Goal: Task Accomplishment & Management: Manage account settings

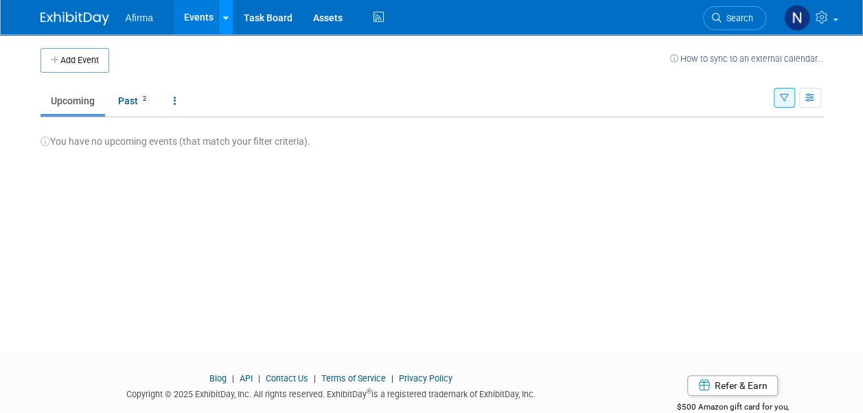
click at [224, 12] on div at bounding box center [225, 17] width 5 height 14
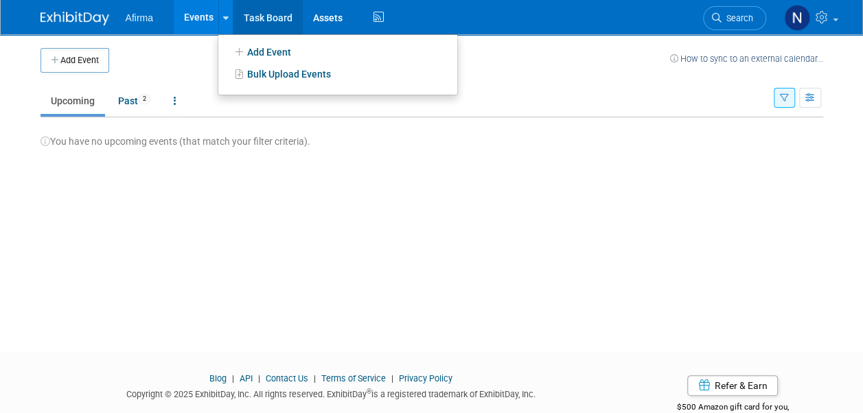
click at [260, 21] on link "Task Board" at bounding box center [267, 17] width 69 height 34
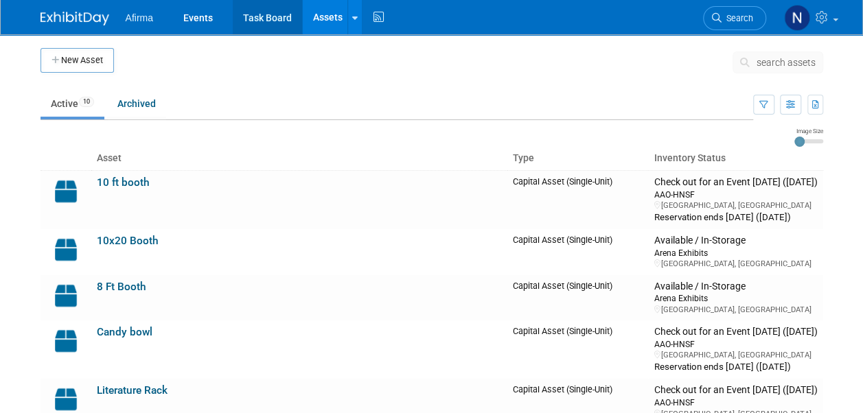
click at [273, 23] on link "Task Board" at bounding box center [267, 17] width 69 height 34
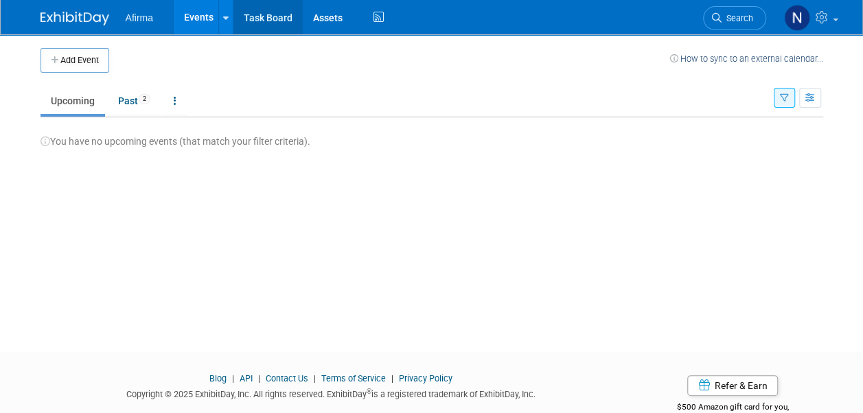
click at [275, 20] on link "Task Board" at bounding box center [267, 17] width 69 height 34
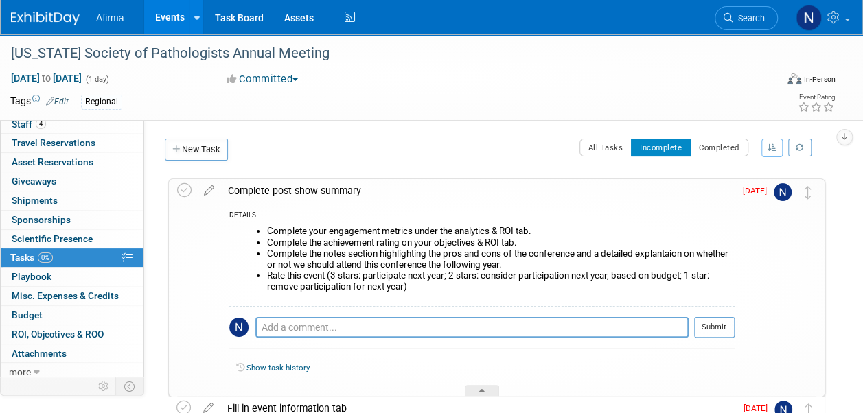
scroll to position [44, 0]
click at [71, 277] on link "0 Playbook 0" at bounding box center [72, 276] width 143 height 19
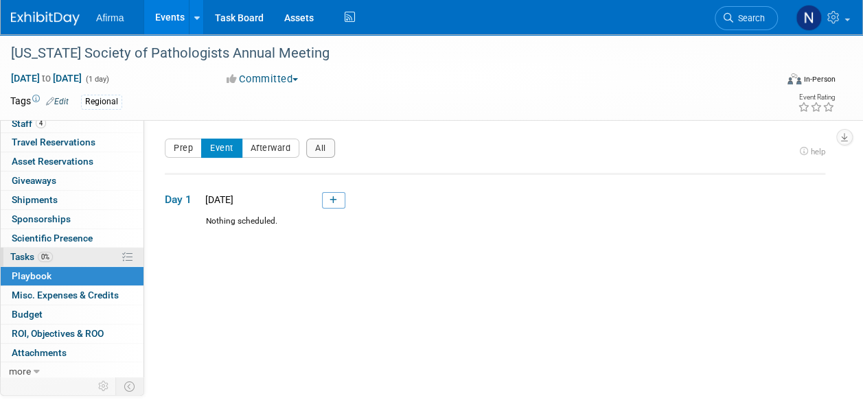
click at [75, 258] on link "0% Tasks 0%" at bounding box center [72, 257] width 143 height 19
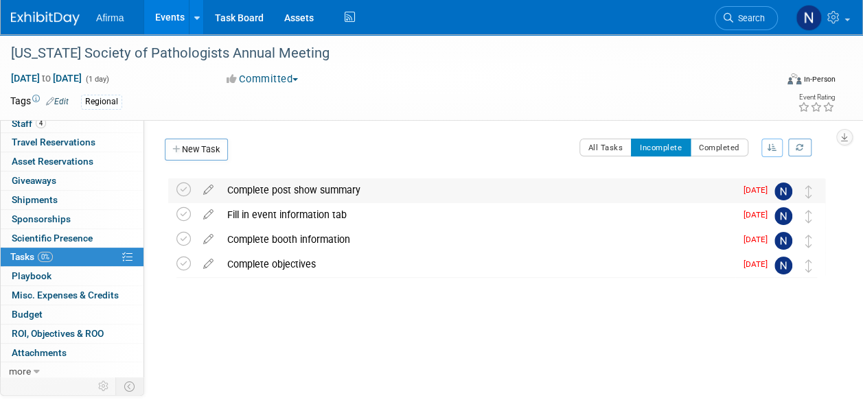
click at [275, 190] on div "Complete post show summary" at bounding box center [477, 190] width 515 height 23
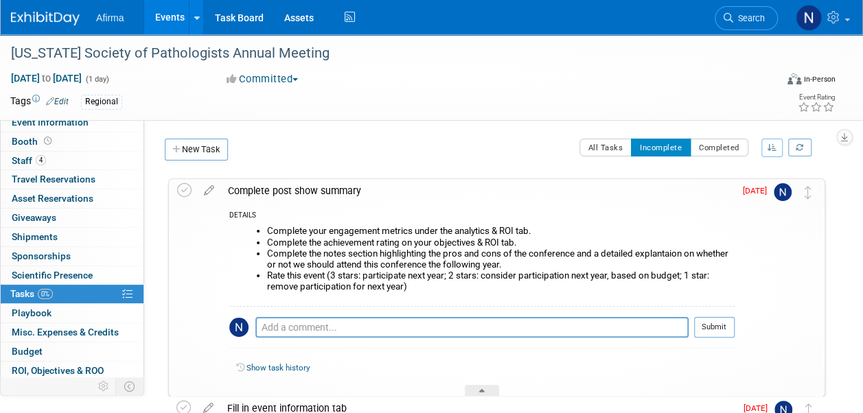
scroll to position [0, 0]
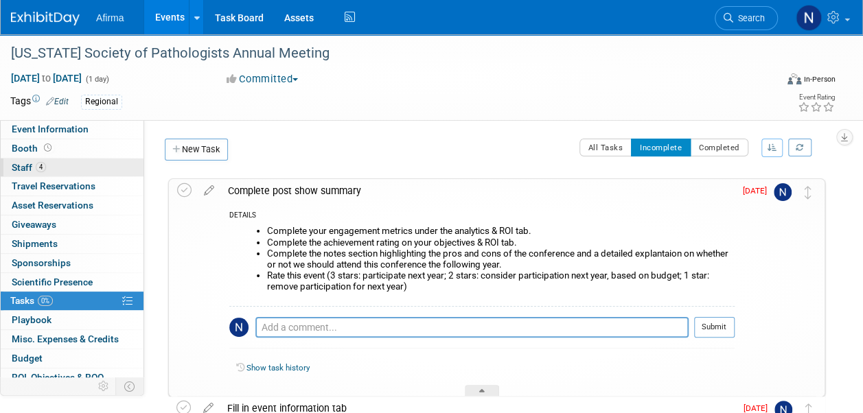
click at [70, 163] on link "4 Staff 4" at bounding box center [72, 168] width 143 height 19
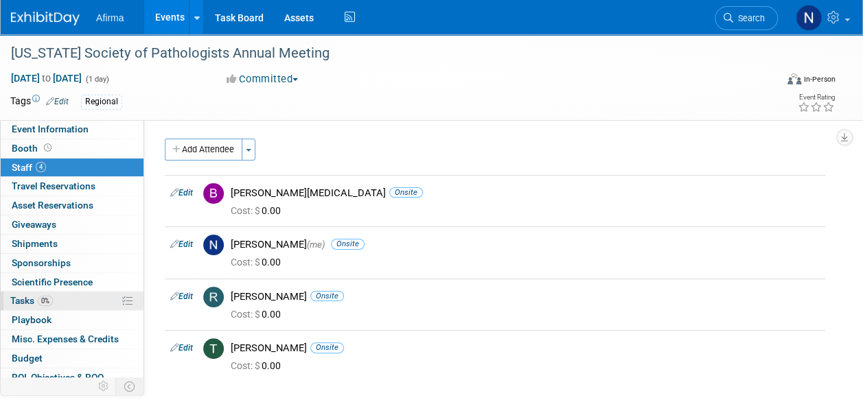
click at [52, 301] on span "0%" at bounding box center [45, 301] width 15 height 10
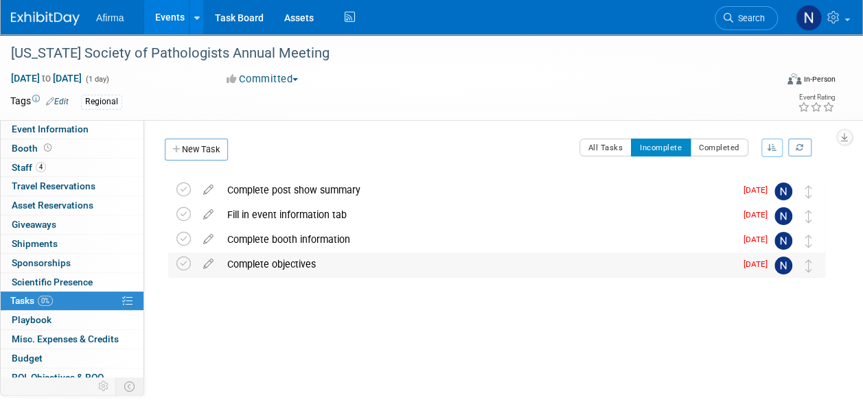
click at [709, 253] on div "Complete objectives" at bounding box center [477, 264] width 515 height 23
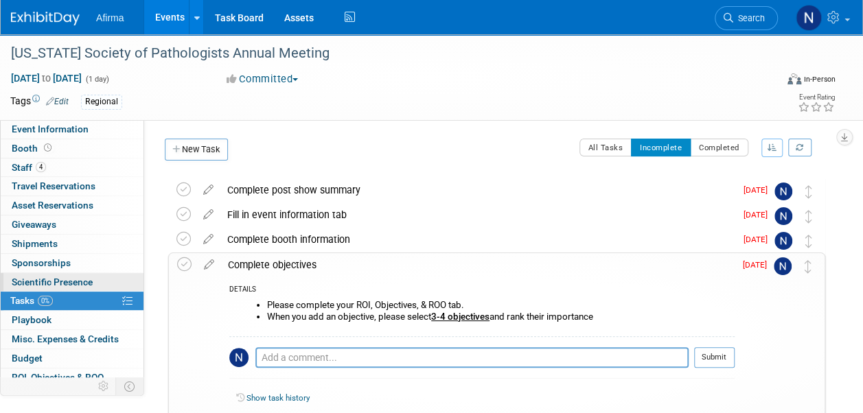
click at [77, 279] on span "Scientific Presence" at bounding box center [52, 282] width 81 height 11
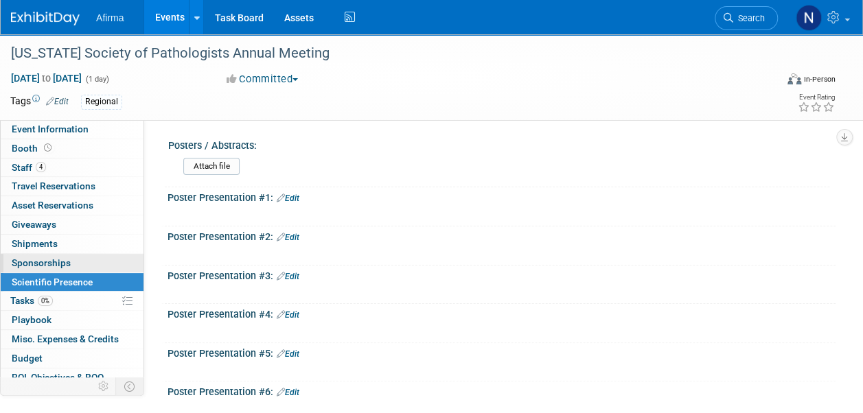
click at [75, 261] on link "0 Sponsorships 0" at bounding box center [72, 263] width 143 height 19
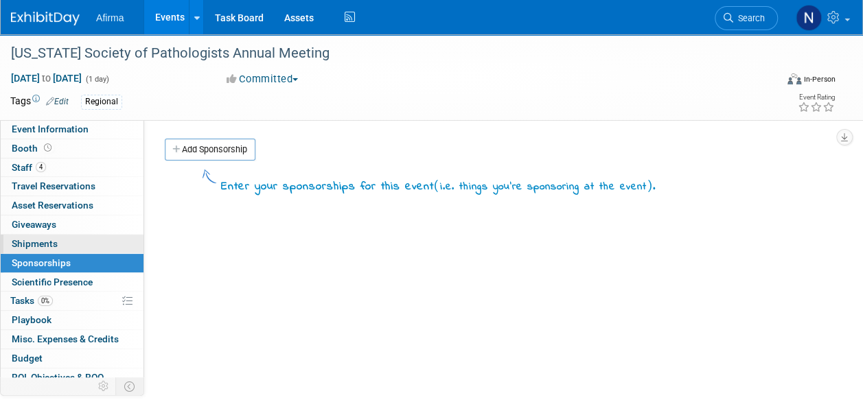
click at [73, 246] on link "0 Shipments 0" at bounding box center [72, 244] width 143 height 19
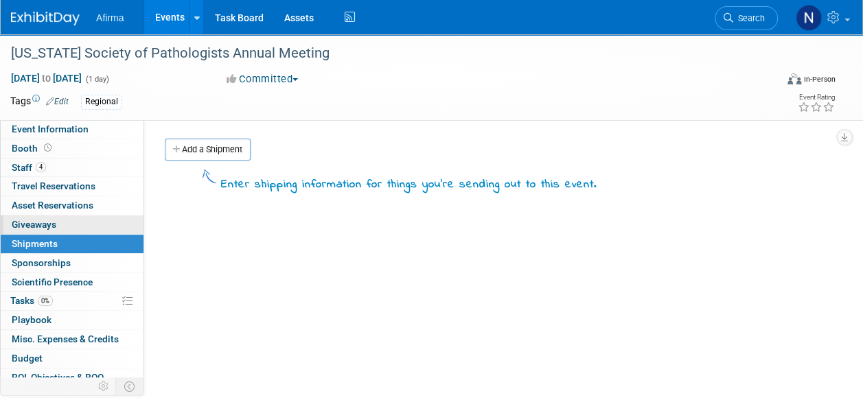
click at [73, 223] on link "0 Giveaways 0" at bounding box center [72, 225] width 143 height 19
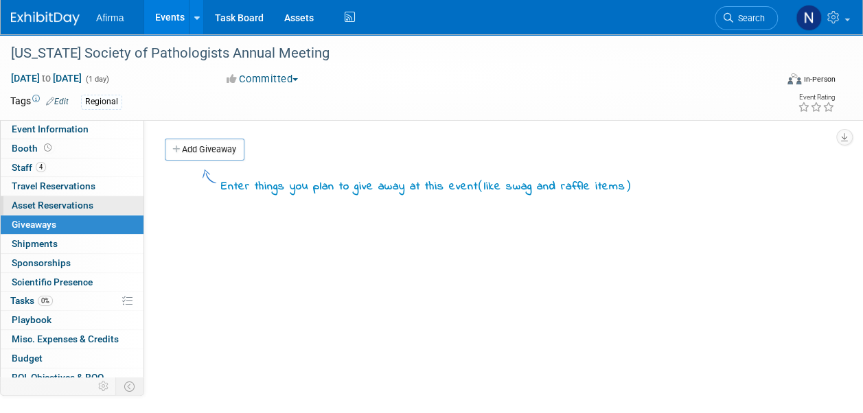
click at [73, 209] on span "Asset Reservations 0" at bounding box center [53, 205] width 82 height 11
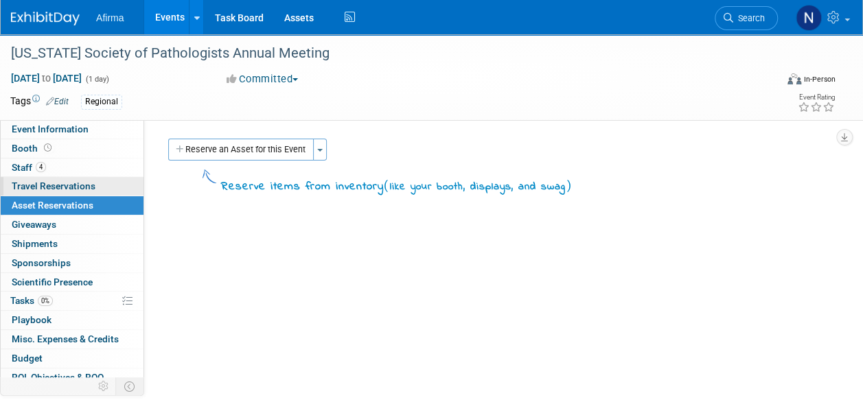
click at [75, 191] on span "Travel Reservations 0" at bounding box center [54, 186] width 84 height 11
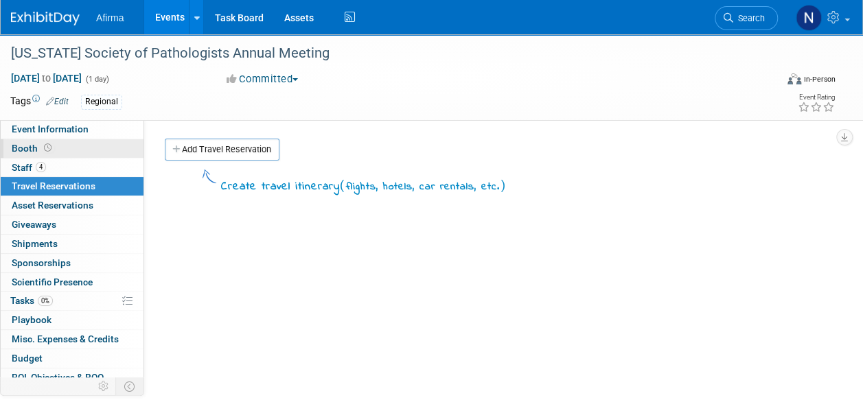
click at [69, 141] on link "Booth" at bounding box center [72, 148] width 143 height 19
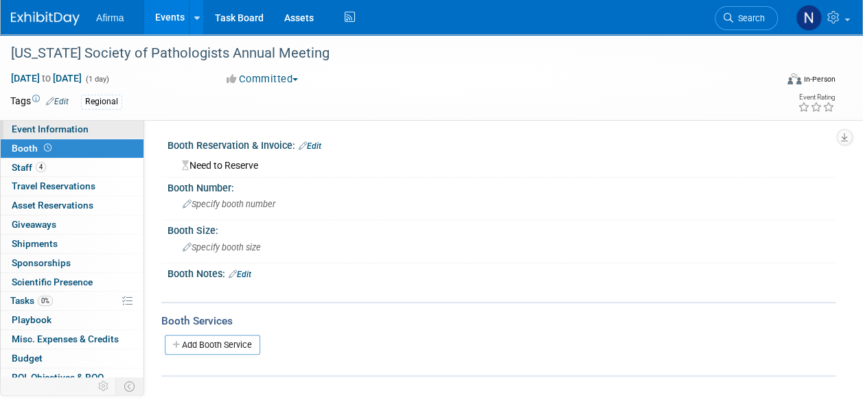
click at [71, 132] on span "Event Information" at bounding box center [50, 129] width 77 height 11
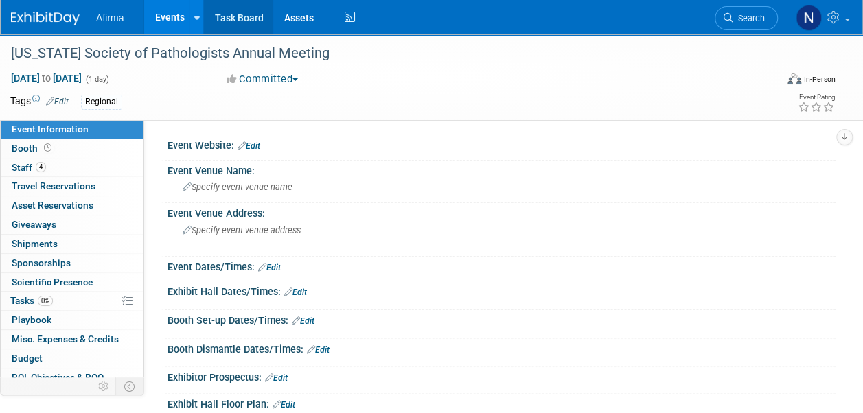
click at [249, 24] on link "Task Board" at bounding box center [238, 17] width 69 height 34
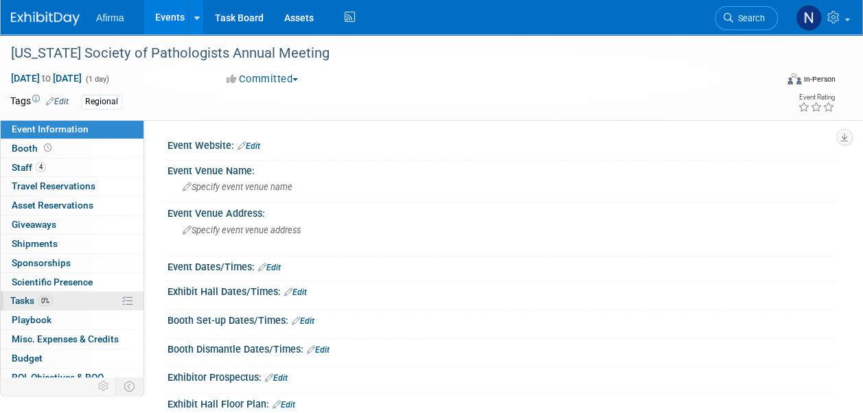
click at [30, 305] on link "0% Tasks 0%" at bounding box center [72, 301] width 143 height 19
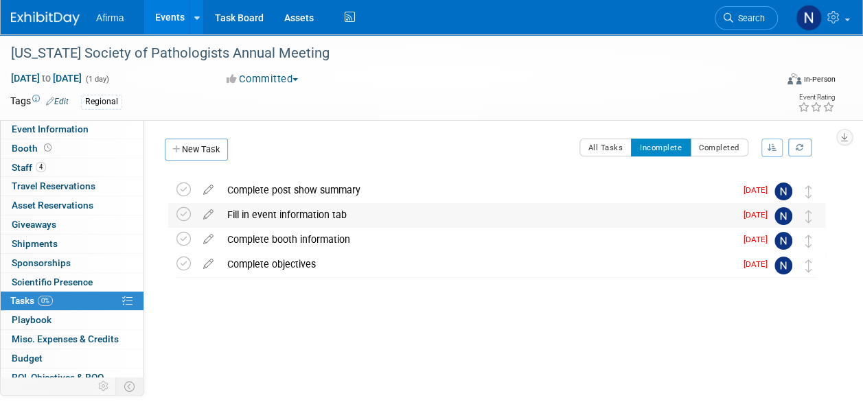
click at [718, 209] on div "Fill in event information tab" at bounding box center [477, 214] width 515 height 23
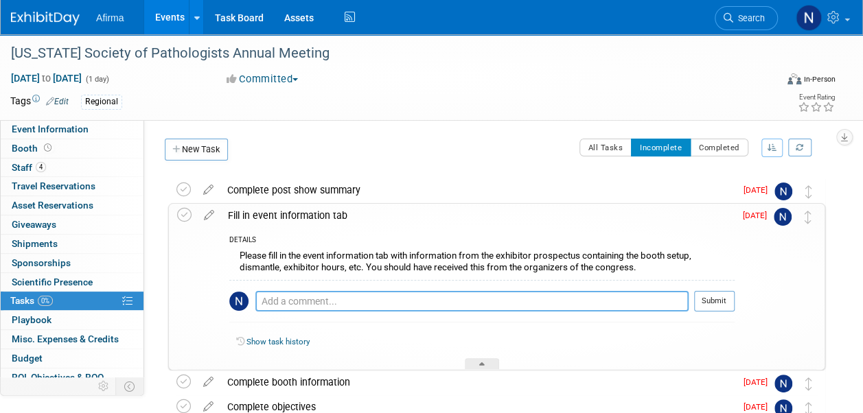
click at [608, 302] on textarea at bounding box center [471, 301] width 433 height 21
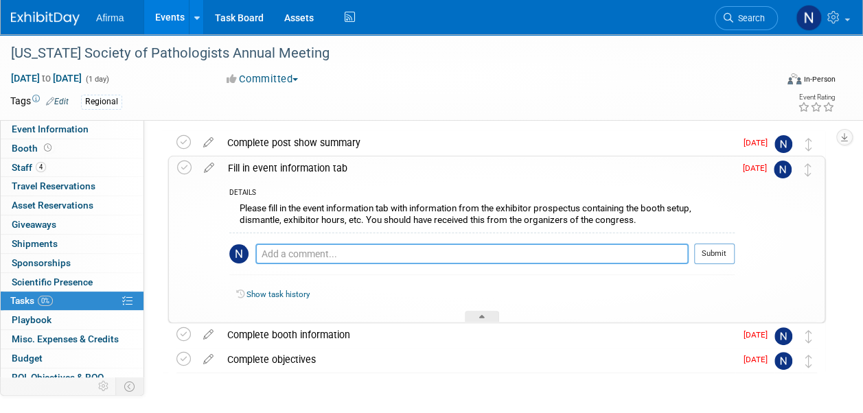
scroll to position [69, 0]
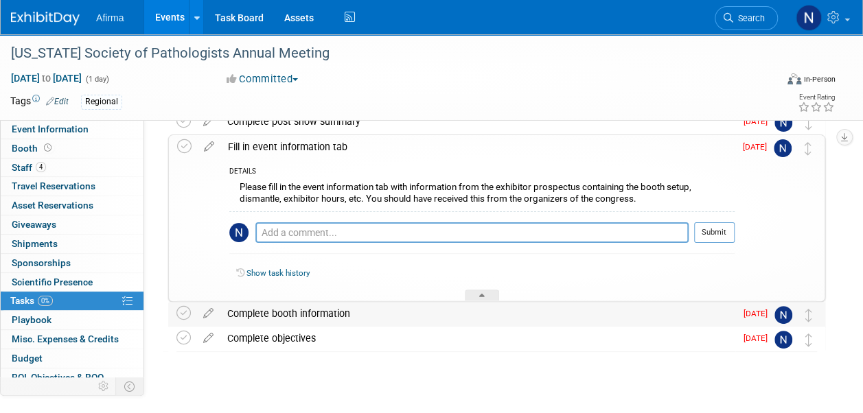
click at [607, 317] on div "Complete booth information" at bounding box center [477, 313] width 515 height 23
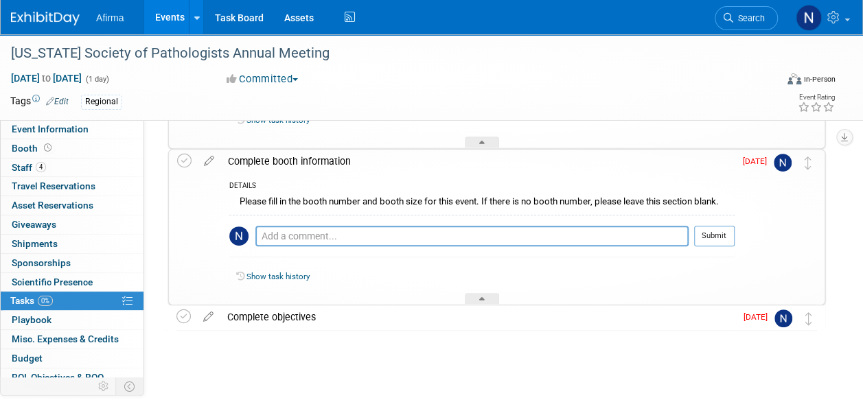
scroll to position [153, 0]
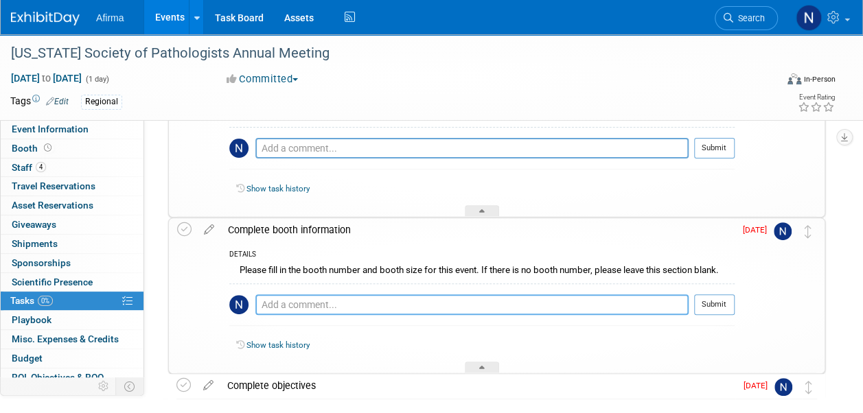
click at [606, 308] on textarea at bounding box center [471, 305] width 433 height 21
click at [57, 313] on link "0 Playbook 0" at bounding box center [72, 320] width 143 height 19
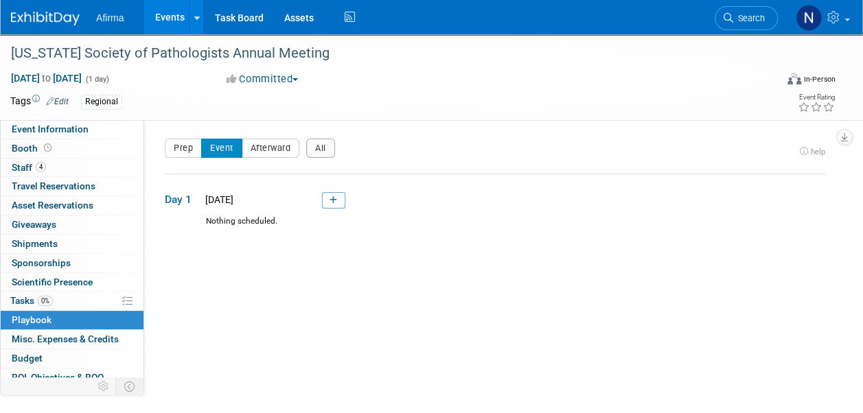
click at [58, 325] on link "0 Playbook 0" at bounding box center [72, 320] width 143 height 19
click at [58, 343] on link "0 Misc. Expenses & Credits 0" at bounding box center [72, 339] width 143 height 19
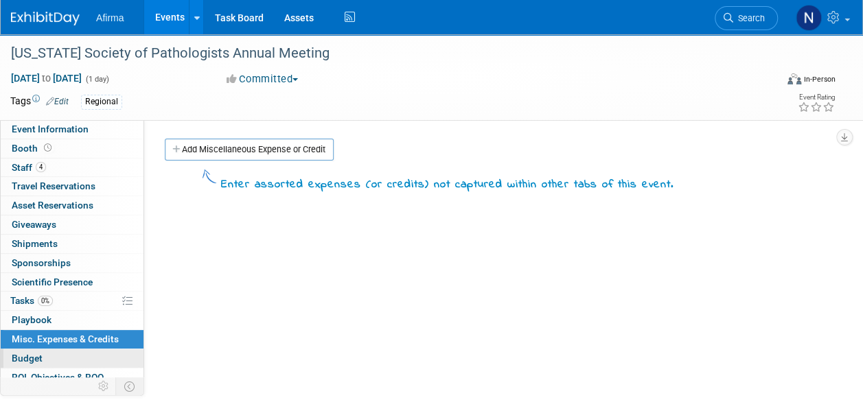
click at [52, 353] on link "Budget" at bounding box center [72, 358] width 143 height 19
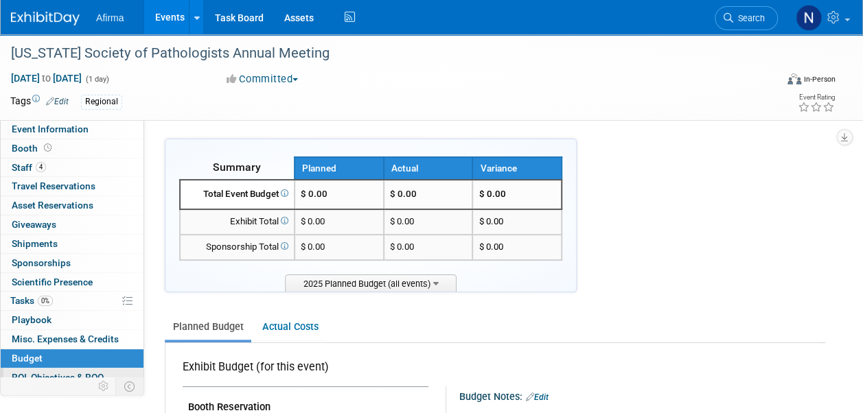
click at [51, 369] on link "0 ROI, Objectives & ROO 0" at bounding box center [72, 378] width 143 height 19
